Goal: Task Accomplishment & Management: Use online tool/utility

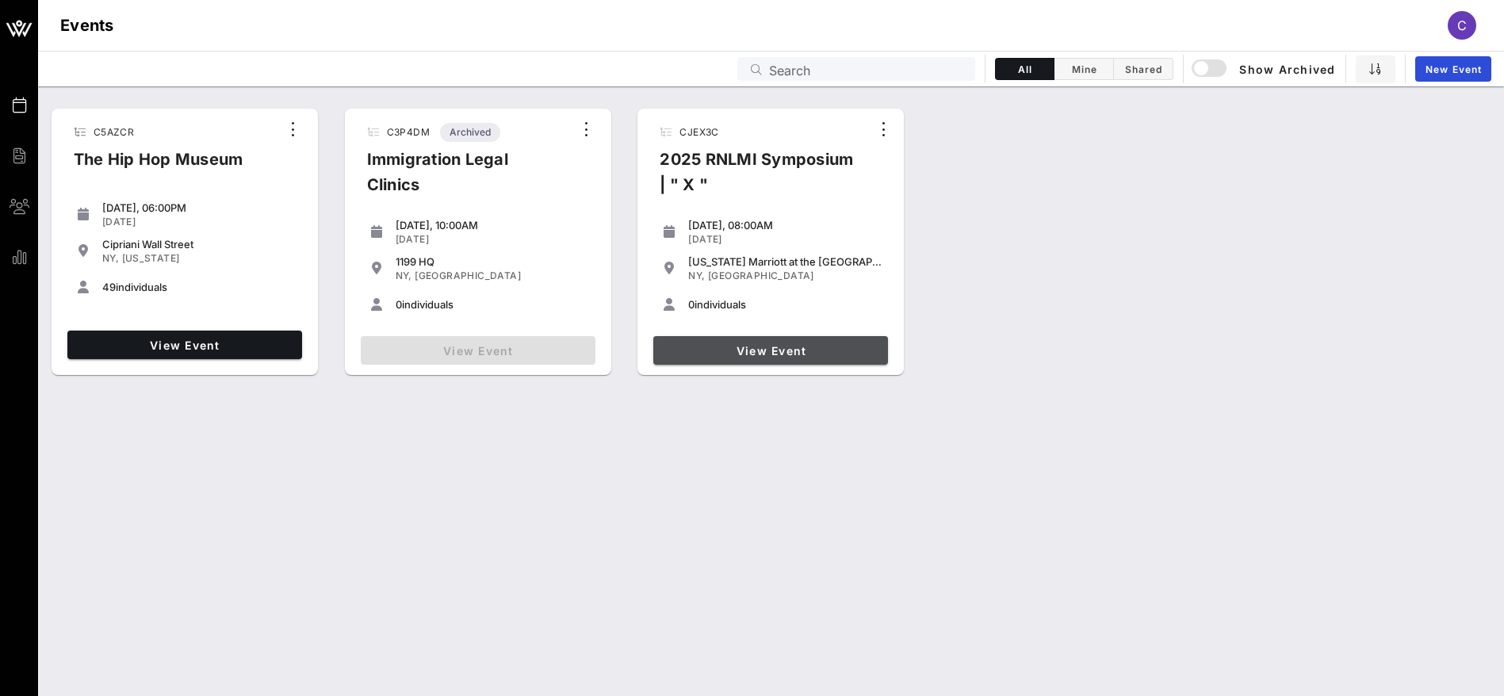
click at [766, 351] on span "View Event" at bounding box center [771, 350] width 222 height 13
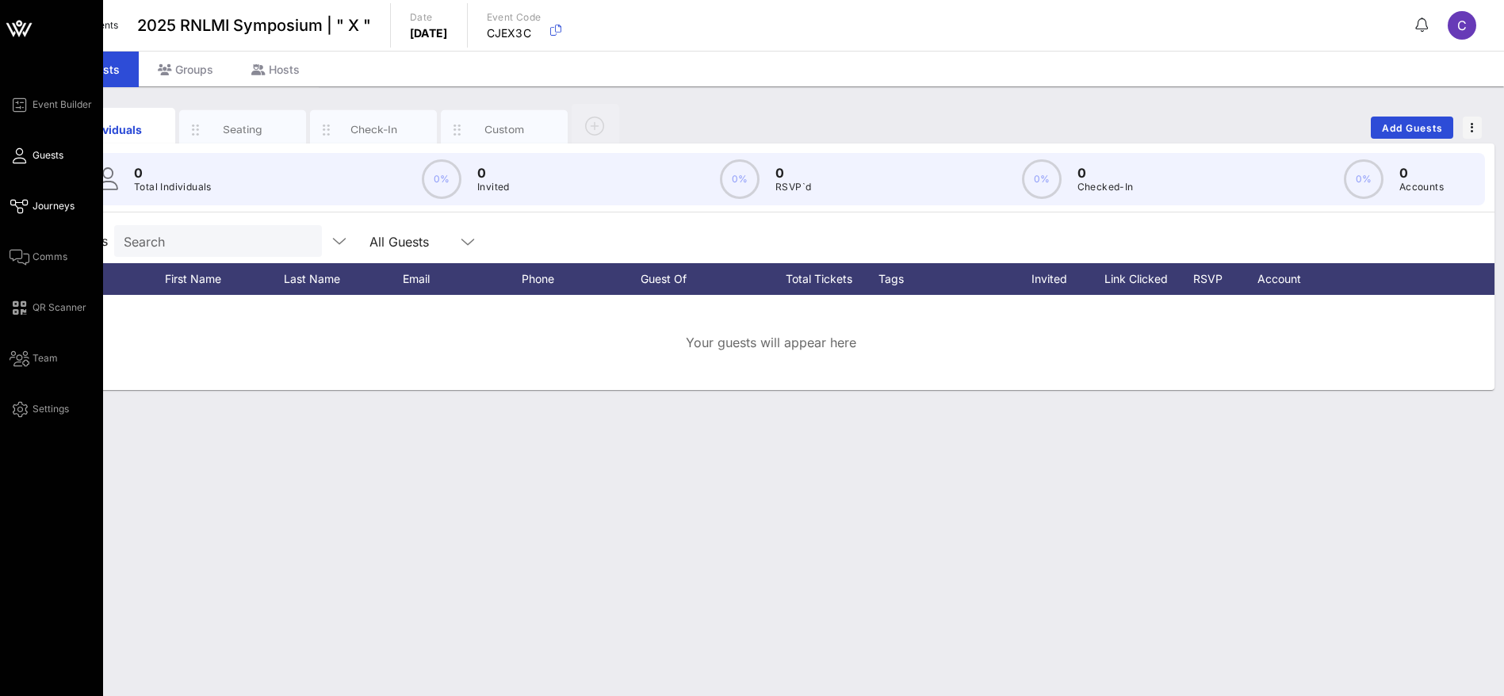
click at [69, 199] on span "Journeys" at bounding box center [54, 206] width 42 height 14
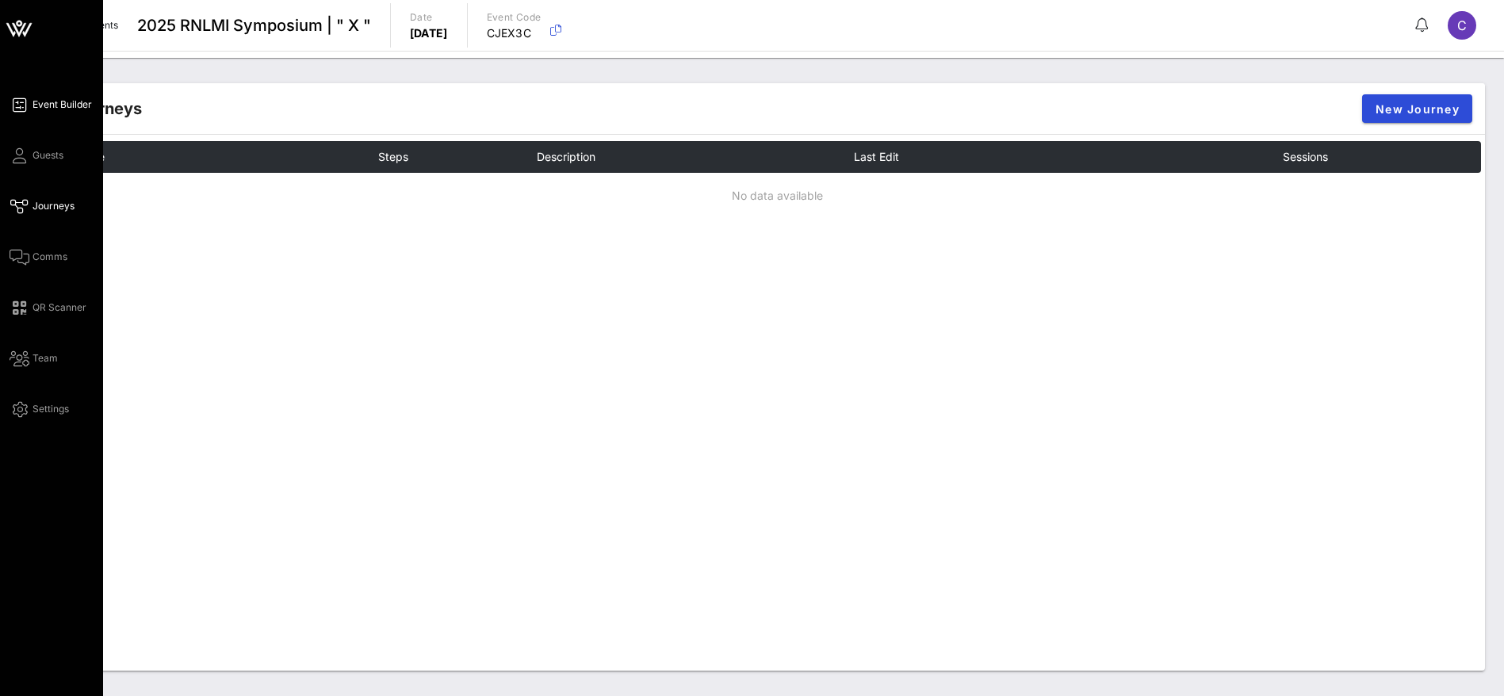
click at [37, 102] on span "Event Builder" at bounding box center [62, 105] width 59 height 14
